Goal: Book appointment/travel/reservation

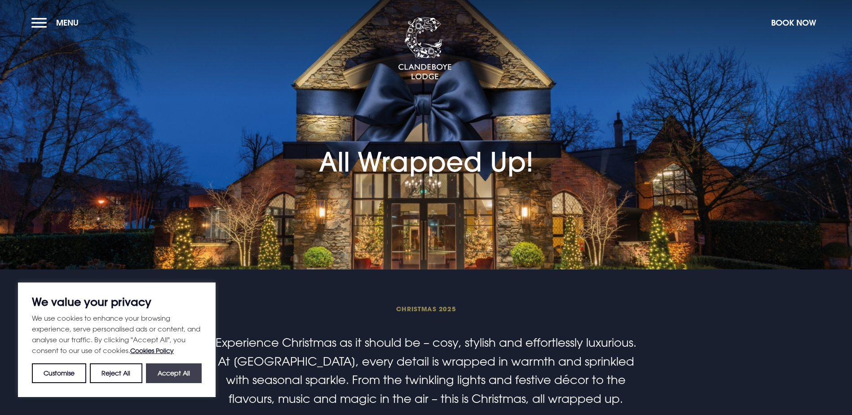
click at [182, 370] on button "Accept All" at bounding box center [174, 373] width 56 height 20
checkbox input "true"
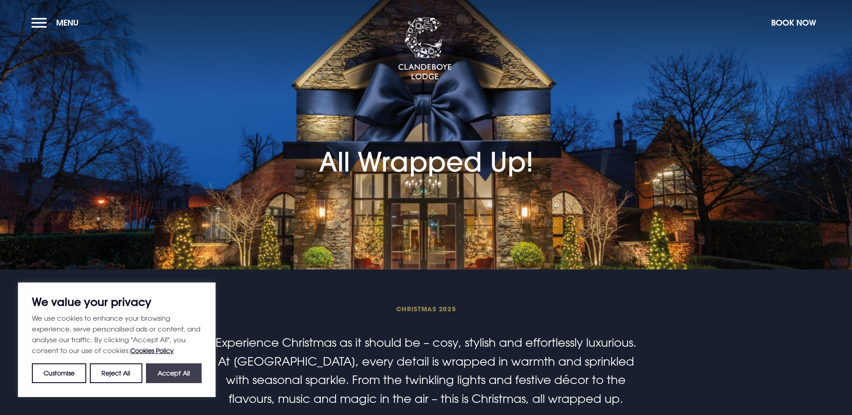
checkbox input "true"
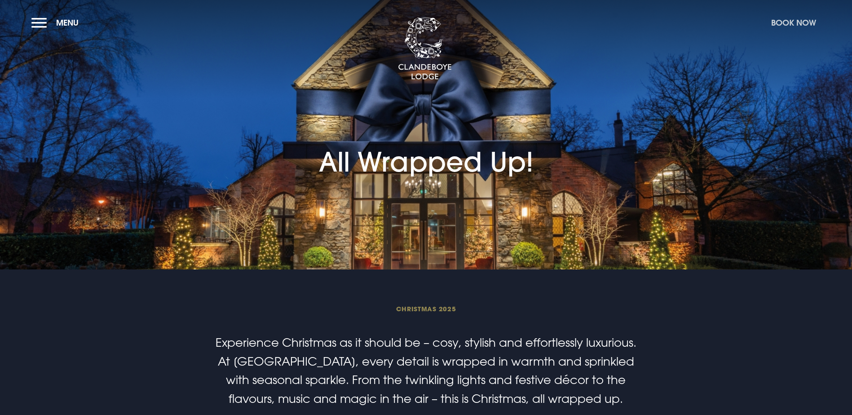
click at [788, 21] on button "Book Now" at bounding box center [794, 22] width 54 height 19
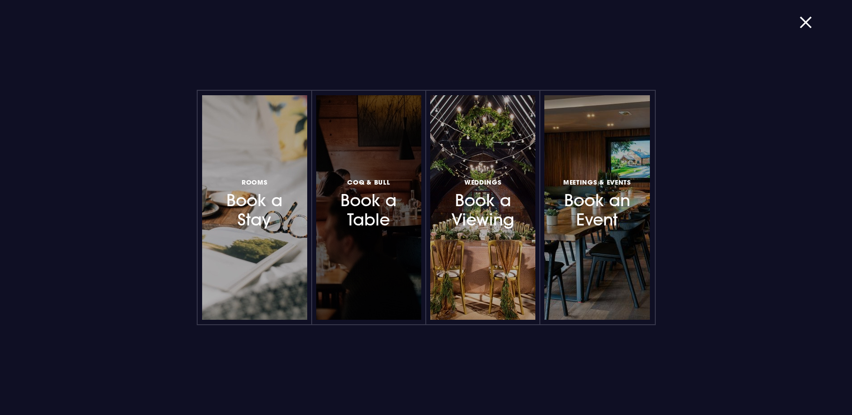
click at [408, 214] on div at bounding box center [368, 207] width 105 height 225
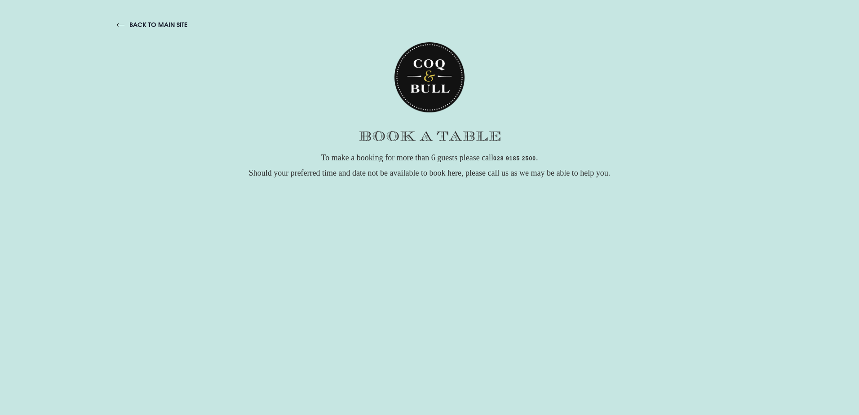
click at [111, 23] on div "back to main site To make a booking for more than 6 guests please call 028 9185…" at bounding box center [429, 284] width 636 height 527
drag, startPoint x: 110, startPoint y: 23, endPoint x: 69, endPoint y: 25, distance: 40.9
click at [69, 25] on div "back to main site To make a booking for more than 6 guests please call 028 9185…" at bounding box center [429, 207] width 859 height 415
click at [117, 25] on link "back to main site" at bounding box center [152, 25] width 71 height 8
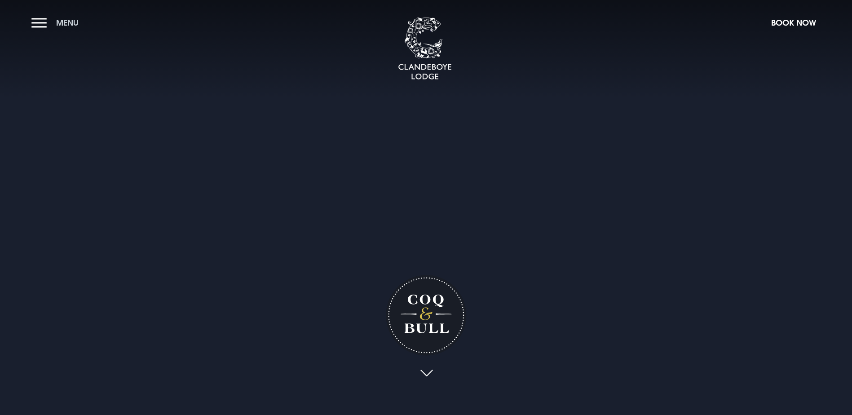
click at [35, 18] on button "Menu" at bounding box center [57, 22] width 52 height 19
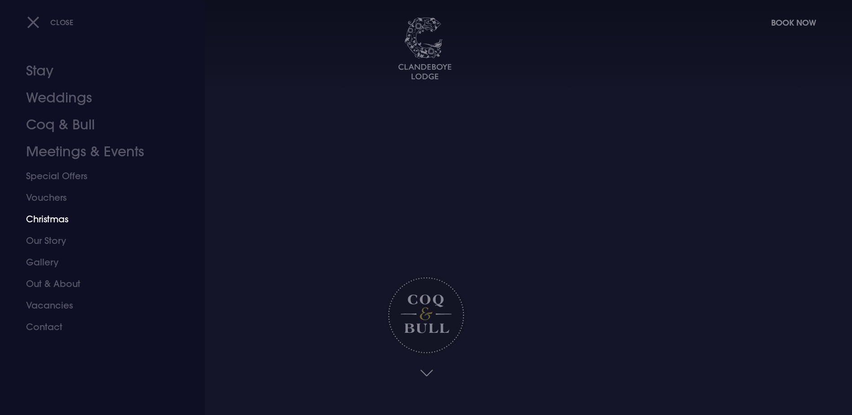
click at [47, 220] on link "Christmas" at bounding box center [97, 219] width 142 height 22
